Goal: Transaction & Acquisition: Purchase product/service

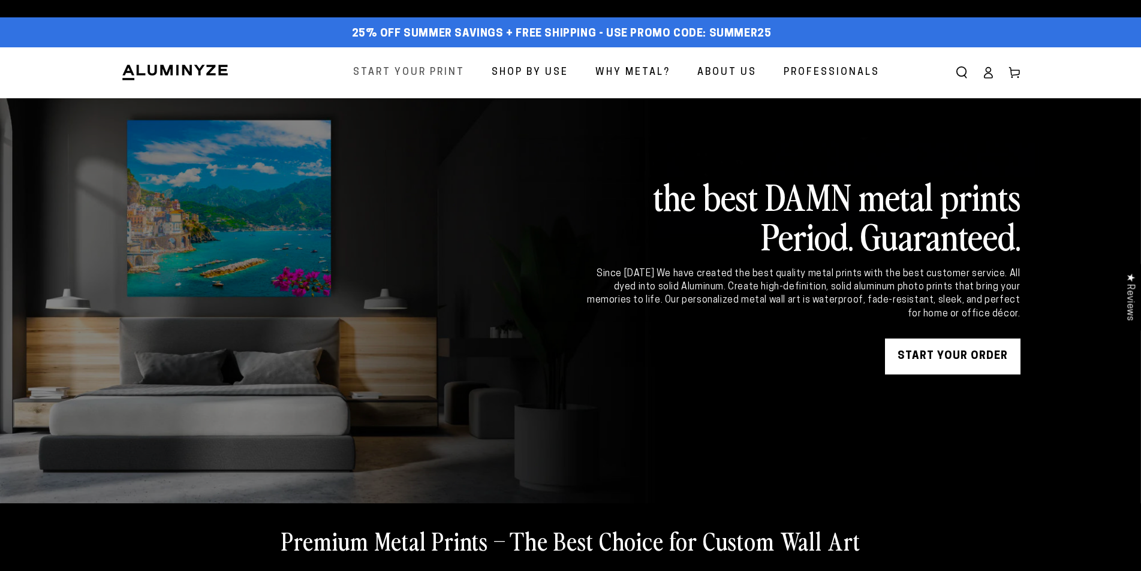
click at [422, 70] on span "Start Your Print" at bounding box center [408, 72] width 111 height 17
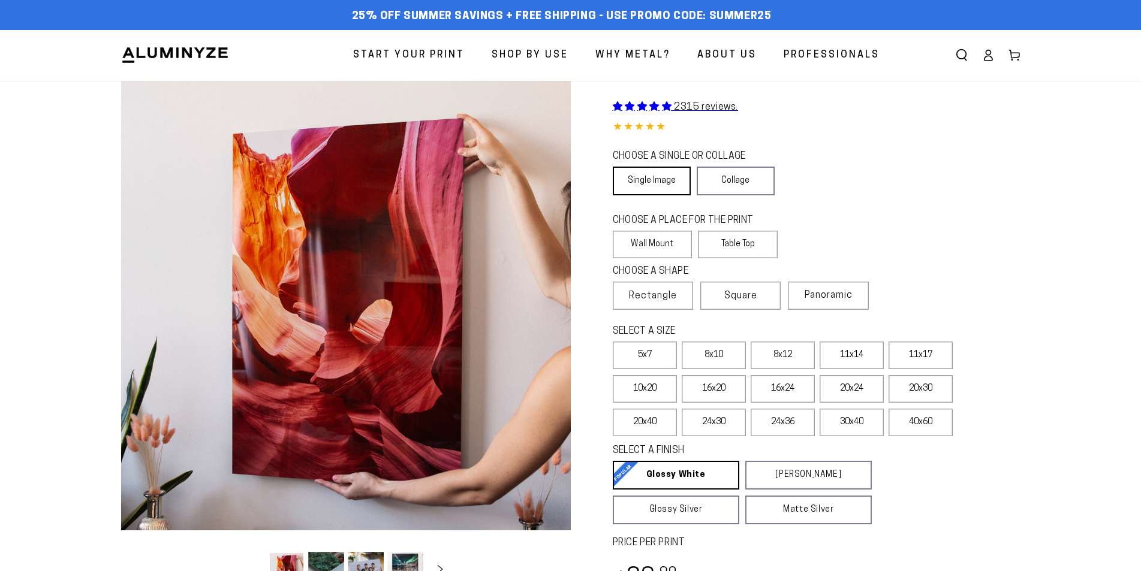
click at [665, 182] on link "Single Image" at bounding box center [652, 181] width 78 height 29
click at [674, 245] on label "Wall Mount" at bounding box center [653, 245] width 80 height 28
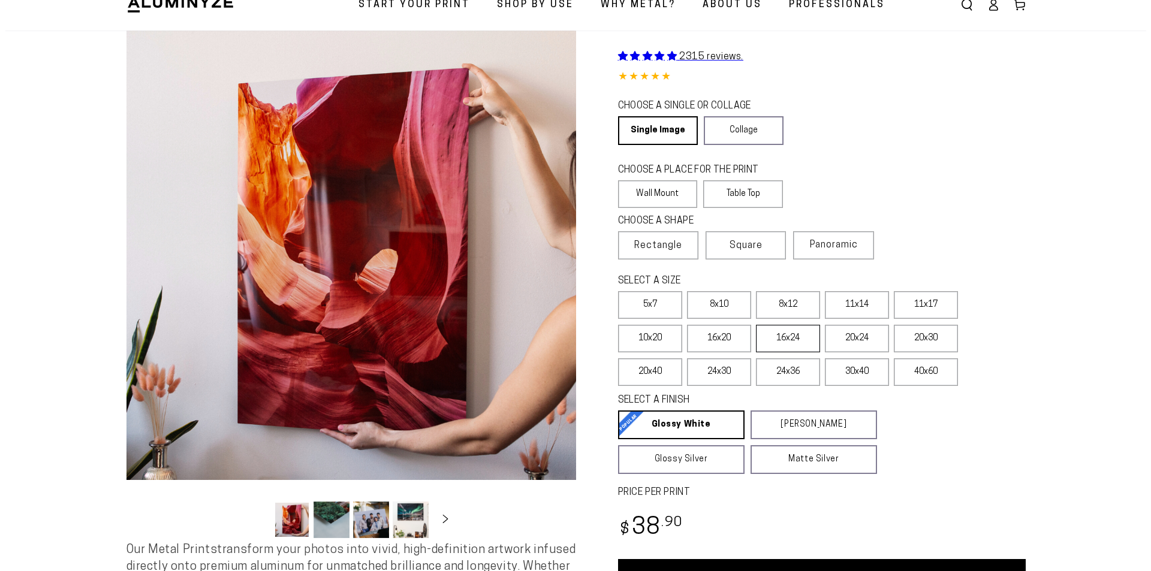
scroll to position [120, 0]
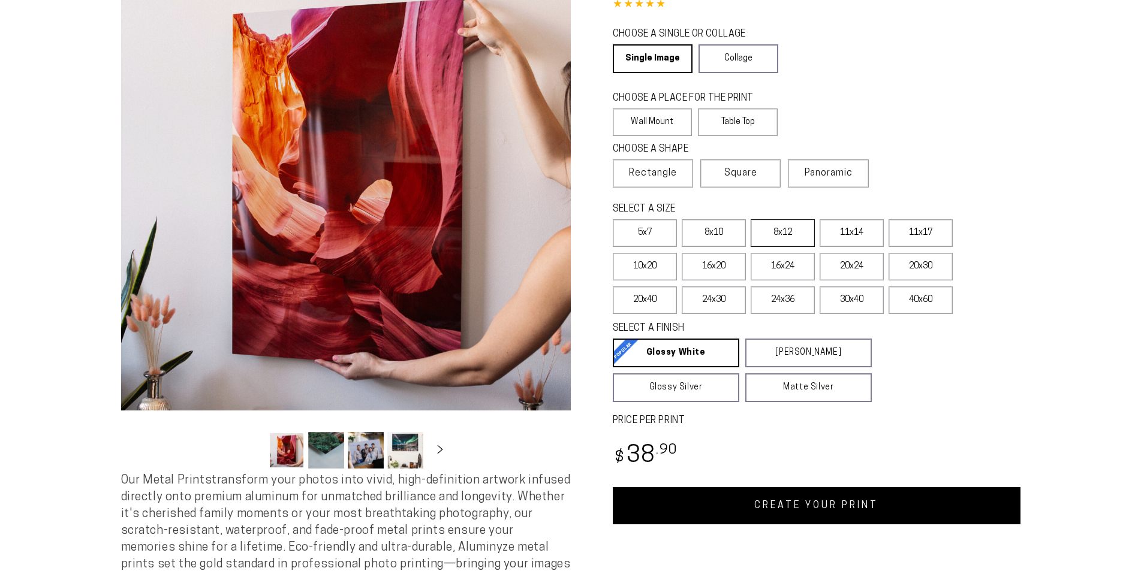
click at [785, 236] on label "8x12" at bounding box center [783, 233] width 64 height 28
select select "**********"
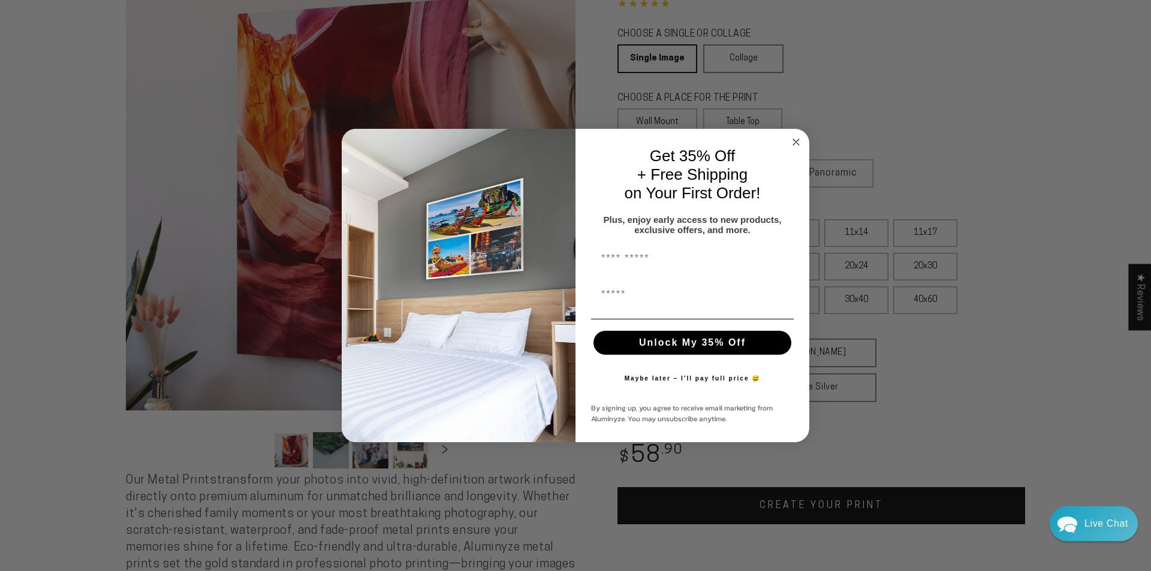
click at [795, 139] on circle "Close dialog" at bounding box center [796, 142] width 14 height 14
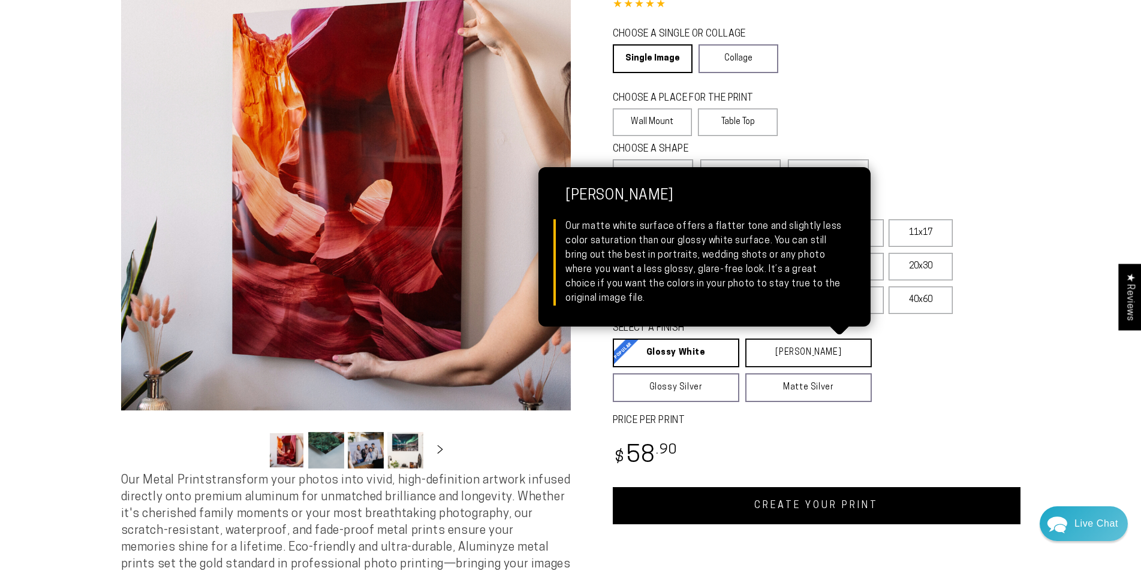
click at [810, 348] on link "[PERSON_NAME] Matte White Our matte white surface offers a flatter tone and sli…" at bounding box center [808, 353] width 126 height 29
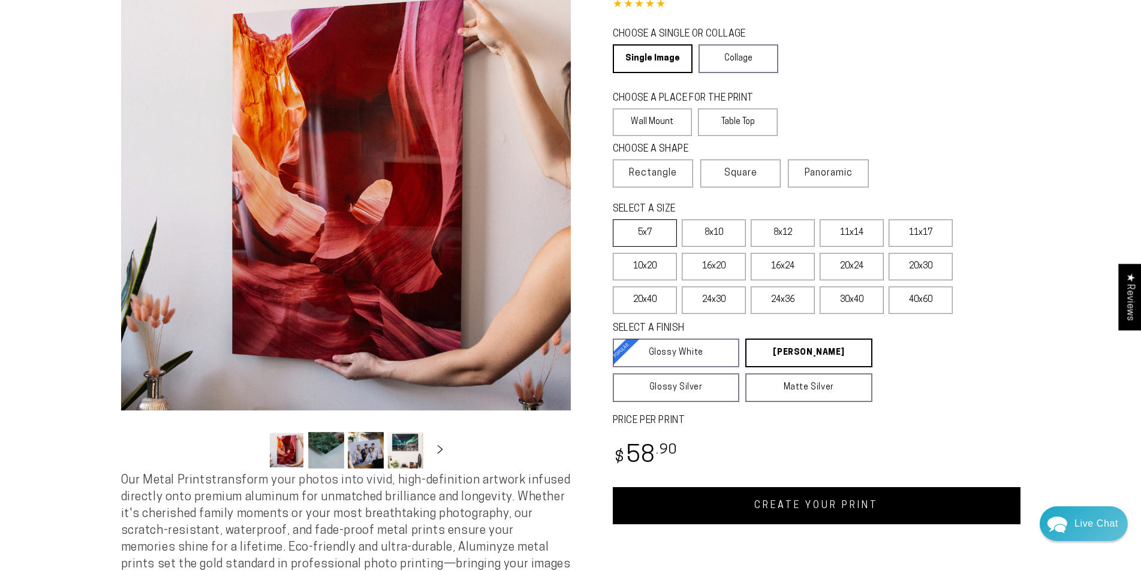
click at [645, 222] on label "5x7" at bounding box center [645, 233] width 64 height 28
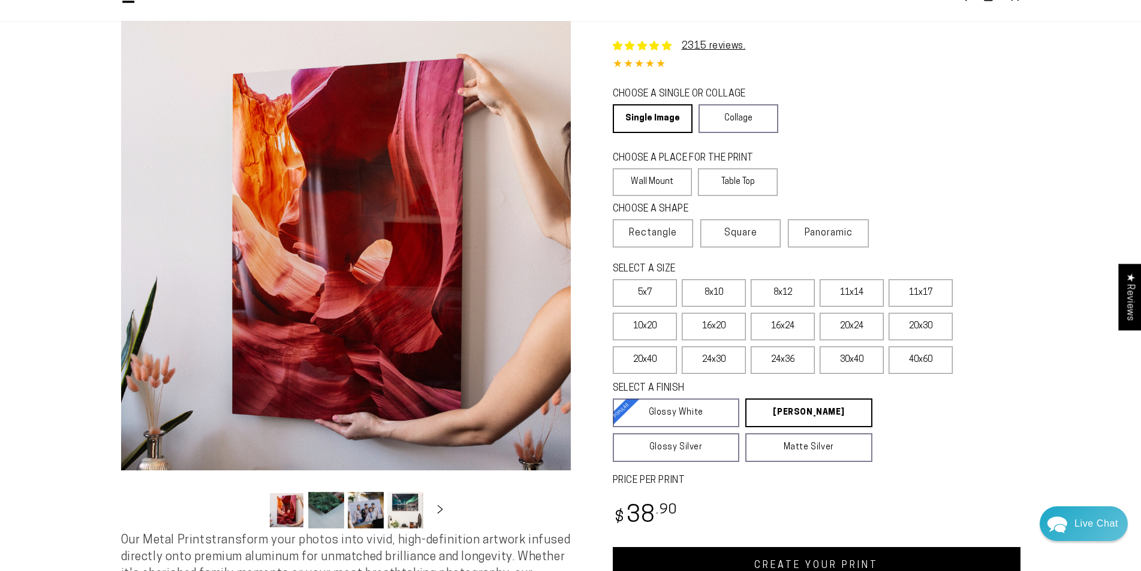
click at [410, 523] on button "Load image 4 in gallery view" at bounding box center [405, 510] width 36 height 37
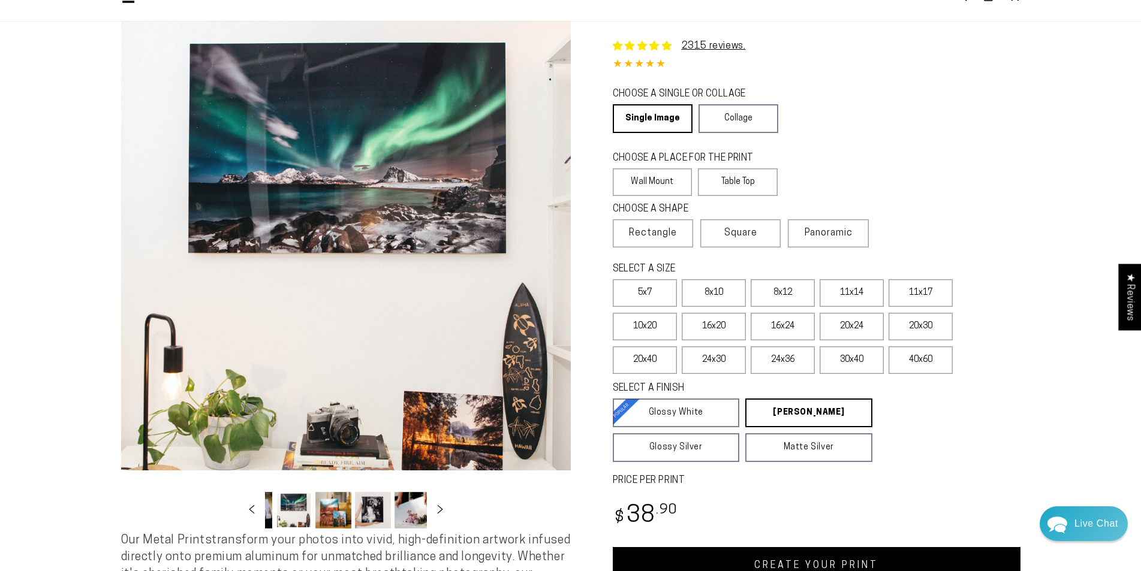
scroll to position [0, 116]
click at [342, 512] on button "Load image 5 in gallery view" at bounding box center [329, 510] width 36 height 37
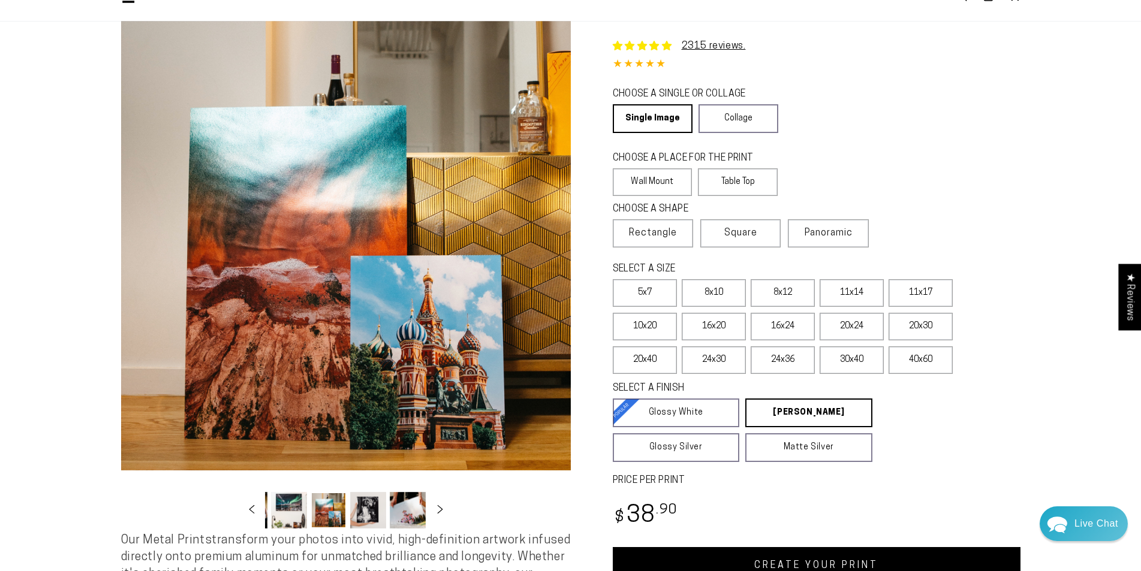
click at [360, 516] on button "Load image 6 in gallery view" at bounding box center [368, 510] width 36 height 37
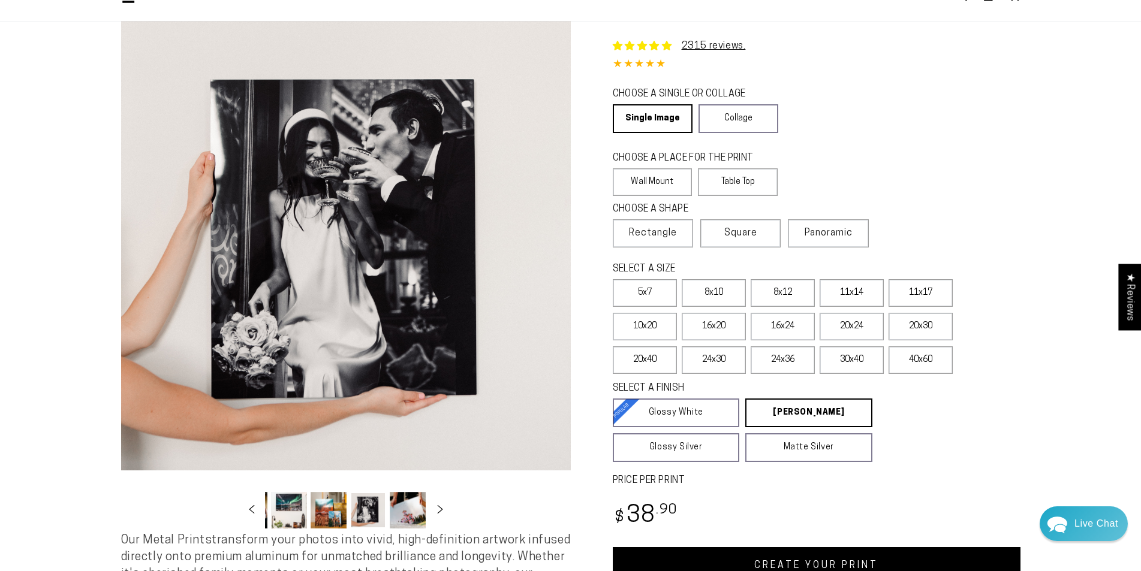
click at [282, 505] on button "Load image 4 in gallery view" at bounding box center [289, 510] width 36 height 37
